Goal: Find specific page/section: Find specific page/section

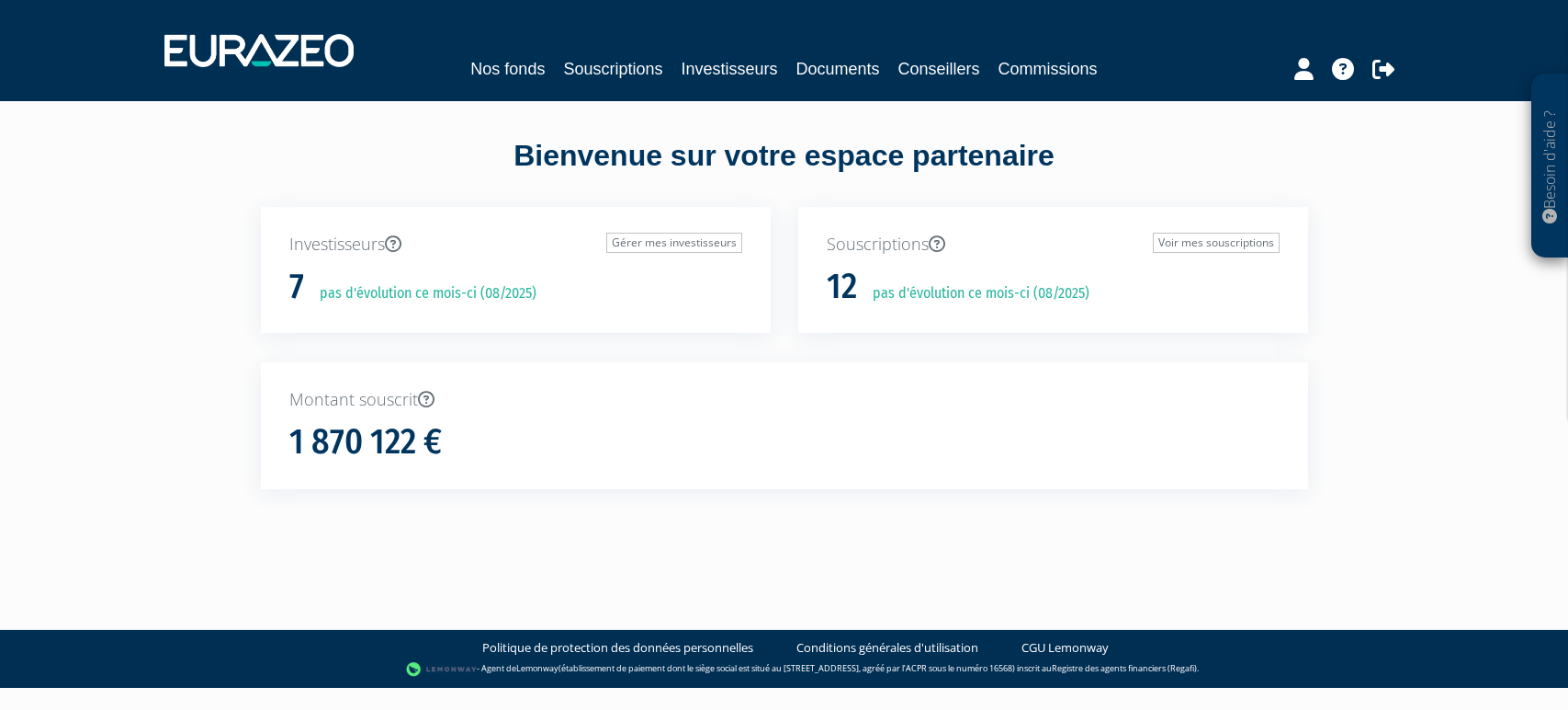
click at [623, 68] on link "Souscriptions" at bounding box center [613, 69] width 100 height 26
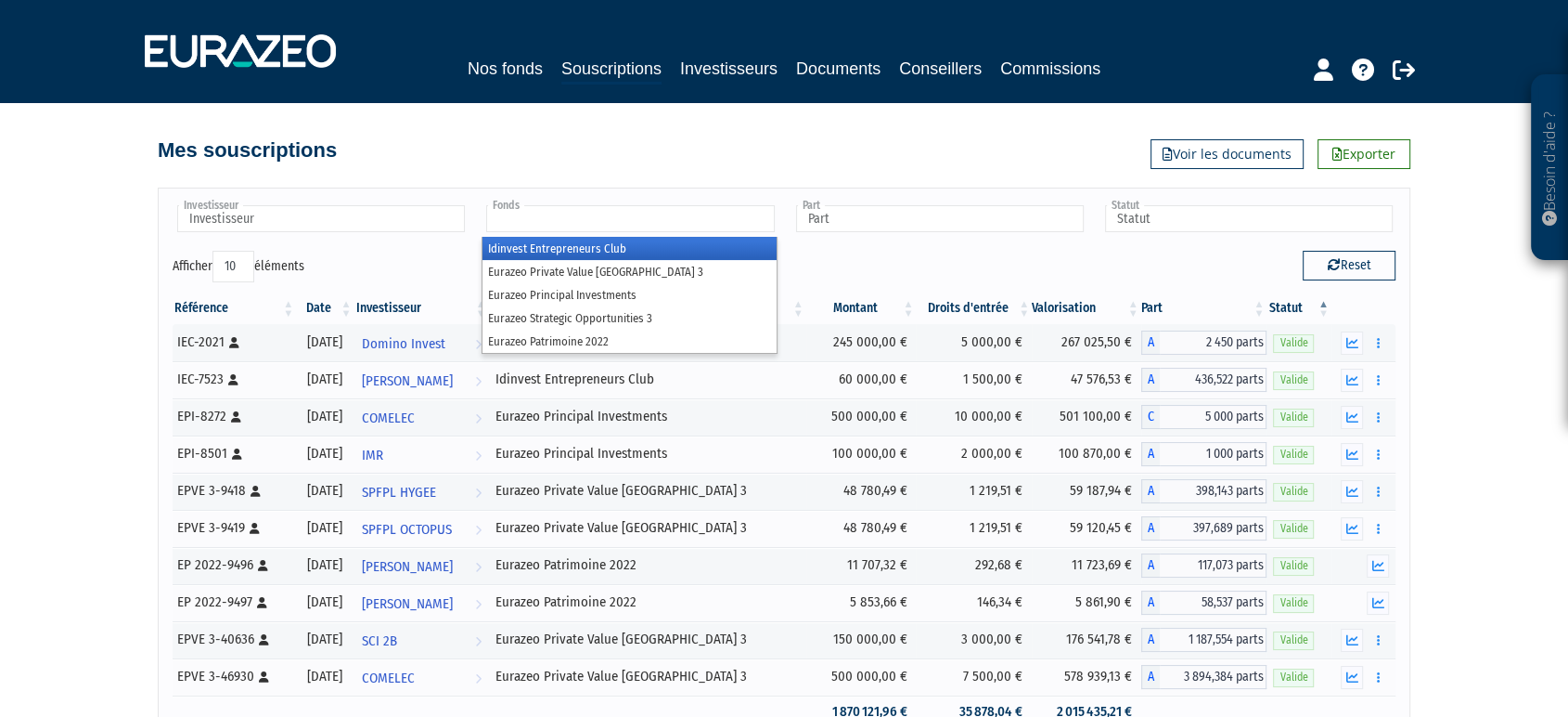
click at [726, 217] on input "text" at bounding box center [630, 218] width 288 height 27
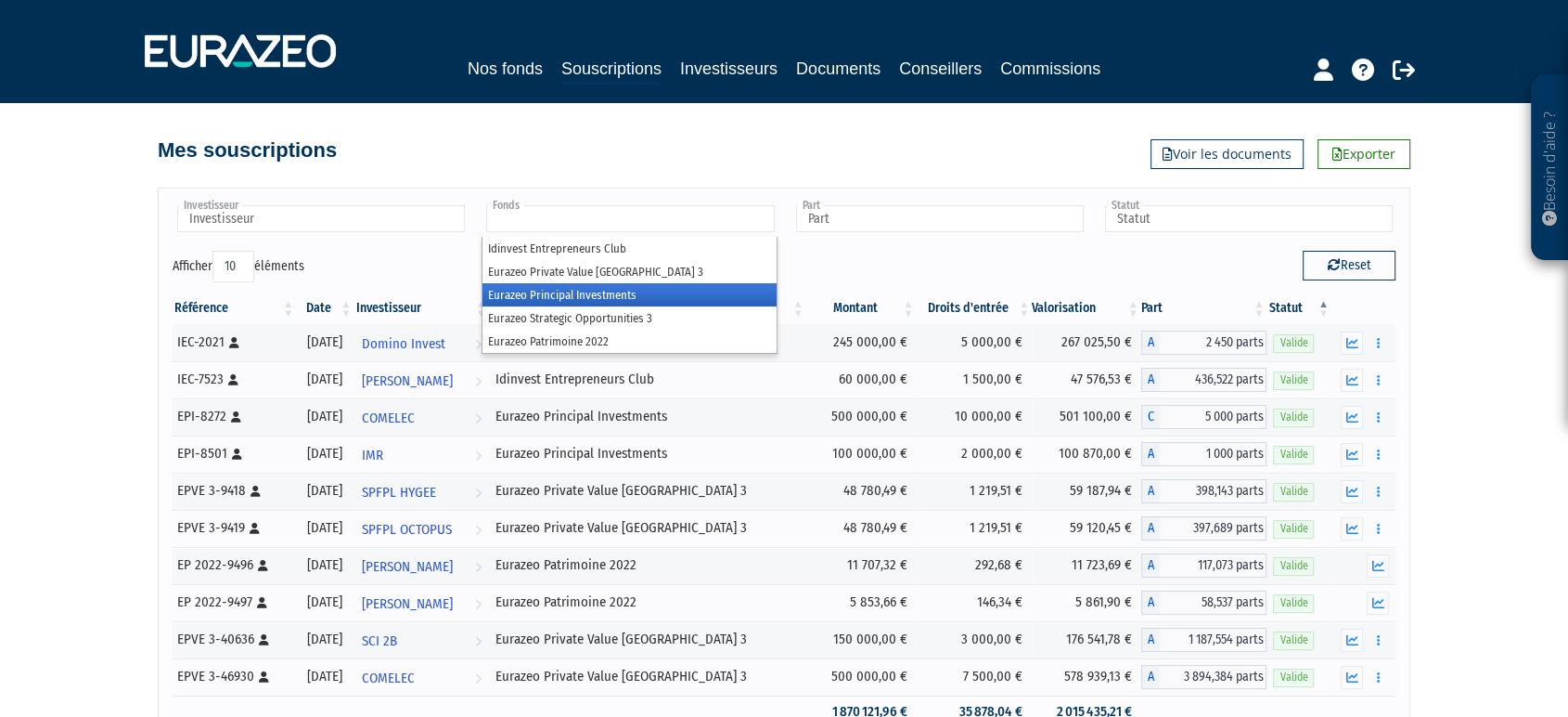
click at [677, 300] on li "Eurazeo Principal Investments" at bounding box center [629, 295] width 293 height 24
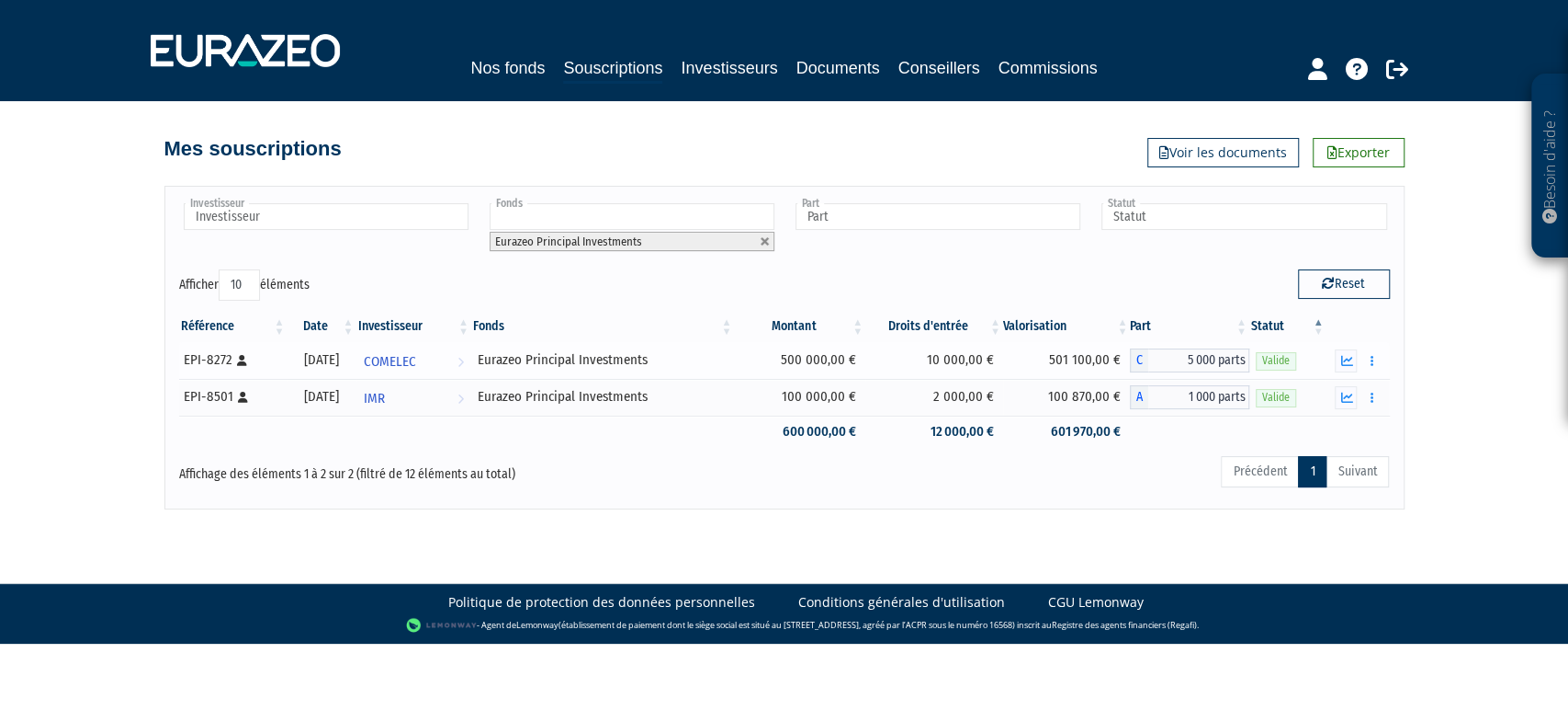
click at [1358, 359] on div "Documents" at bounding box center [1358, 361] width 50 height 23
click at [1350, 359] on icon "button" at bounding box center [1345, 361] width 12 height 12
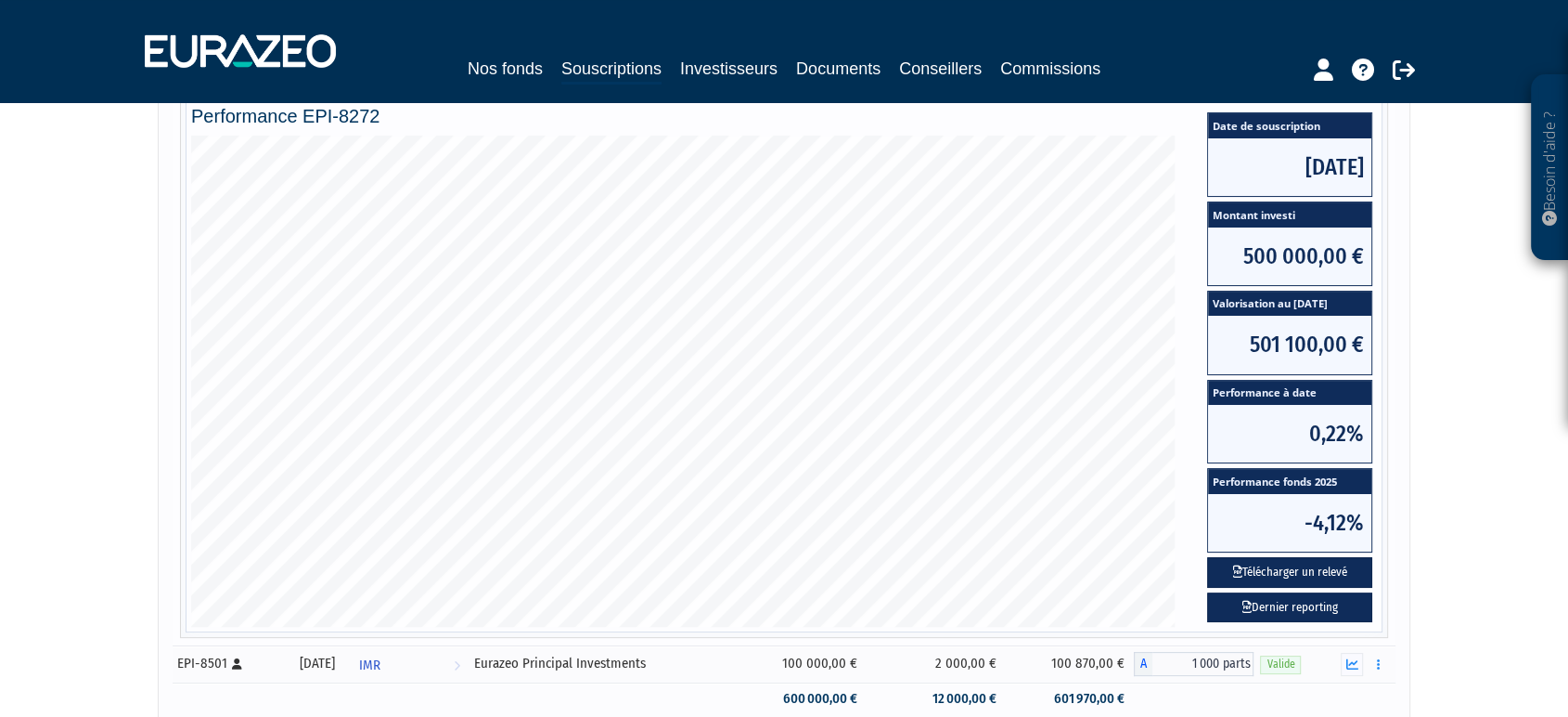
scroll to position [310, 0]
